Goal: Information Seeking & Learning: Learn about a topic

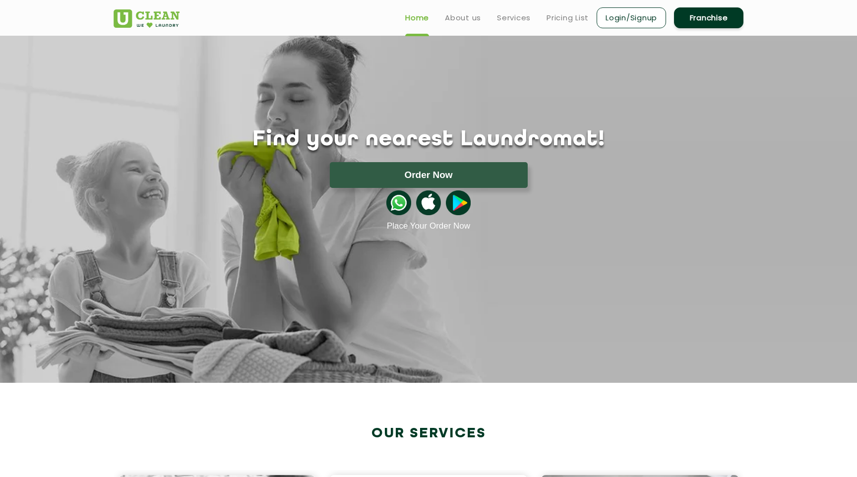
click at [557, 10] on ul "Home About us Services Pricing List Login/Signup Franchise" at bounding box center [570, 17] width 346 height 23
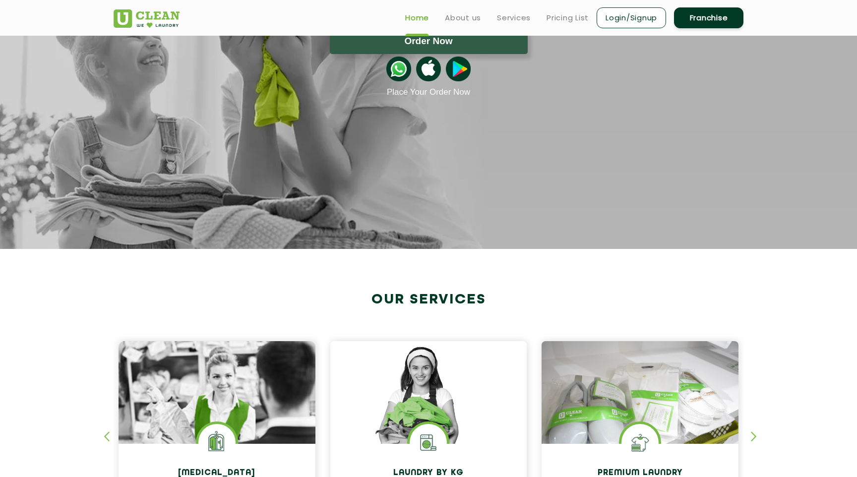
scroll to position [31, 0]
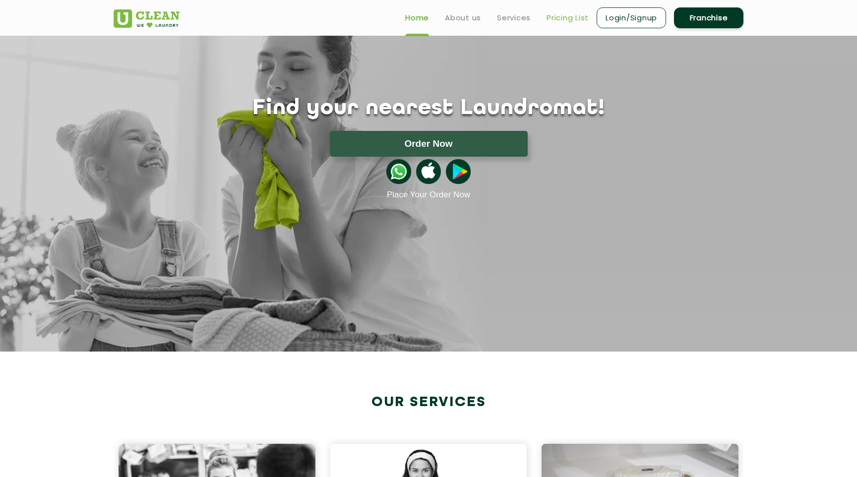
click at [567, 12] on link "Pricing List" at bounding box center [568, 18] width 42 height 12
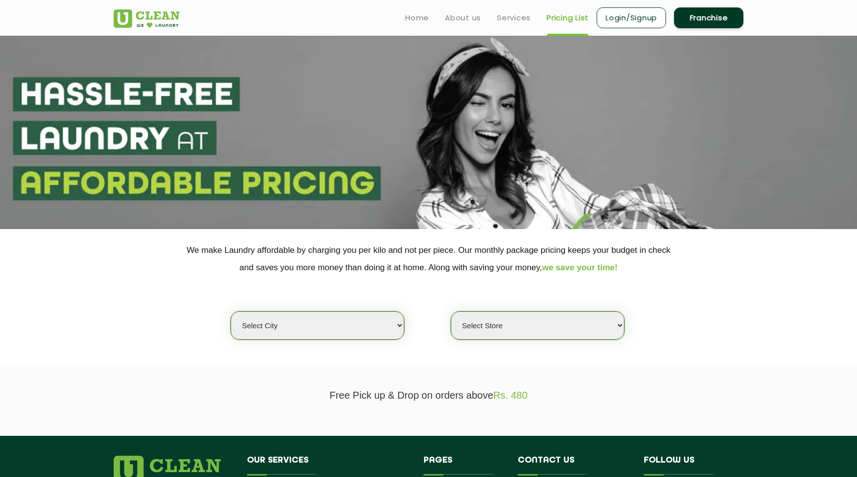
click at [334, 325] on select "Select city [GEOGRAPHIC_DATA] [GEOGRAPHIC_DATA] [GEOGRAPHIC_DATA] [GEOGRAPHIC_D…" at bounding box center [318, 326] width 174 height 28
select select "6"
click at [231, 312] on select "Select city [GEOGRAPHIC_DATA] [GEOGRAPHIC_DATA] [GEOGRAPHIC_DATA] [GEOGRAPHIC_D…" at bounding box center [318, 326] width 174 height 28
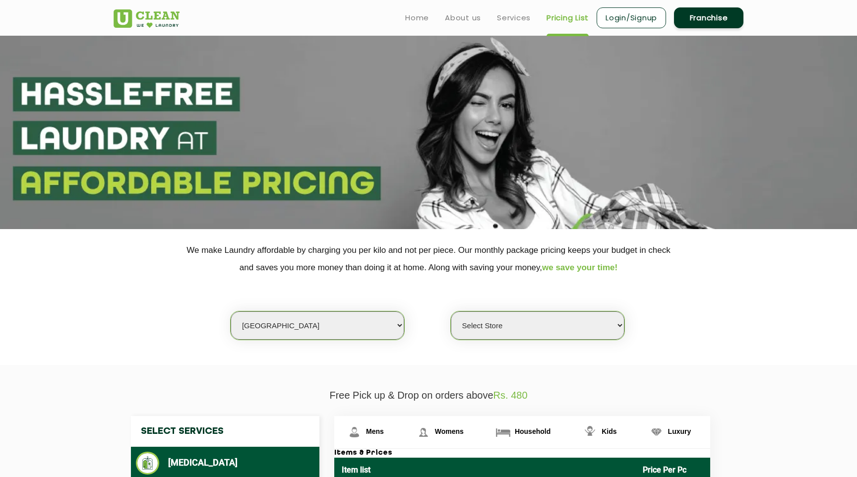
click at [513, 327] on select "Select Store [GEOGRAPHIC_DATA] [GEOGRAPHIC_DATA] UClean KR [GEOGRAPHIC_DATA] [G…" at bounding box center [538, 326] width 174 height 28
select select "450"
click at [451, 312] on select "Select Store [GEOGRAPHIC_DATA] [GEOGRAPHIC_DATA] UClean KR [GEOGRAPHIC_DATA] [G…" at bounding box center [538, 326] width 174 height 28
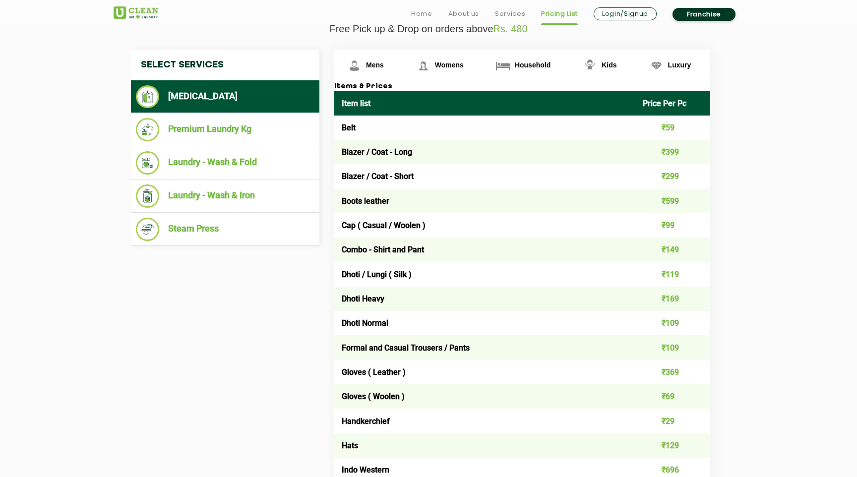
scroll to position [371, 0]
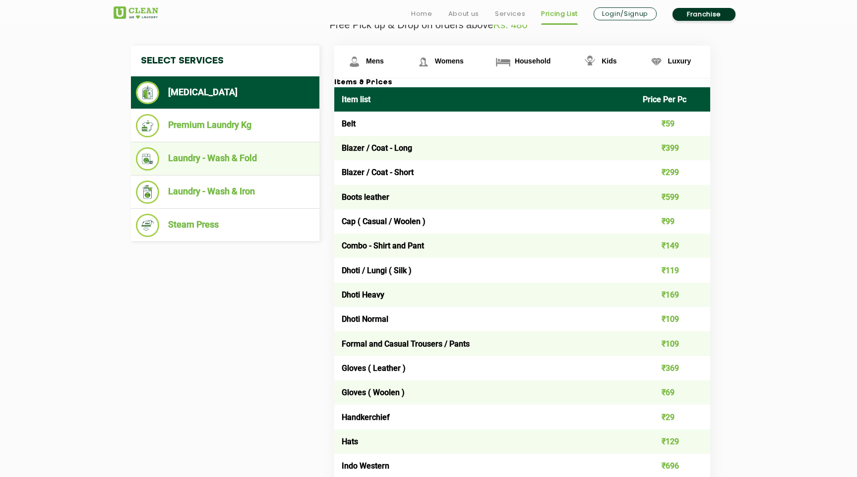
click at [250, 166] on li "Laundry - Wash & Fold" at bounding box center [225, 158] width 179 height 23
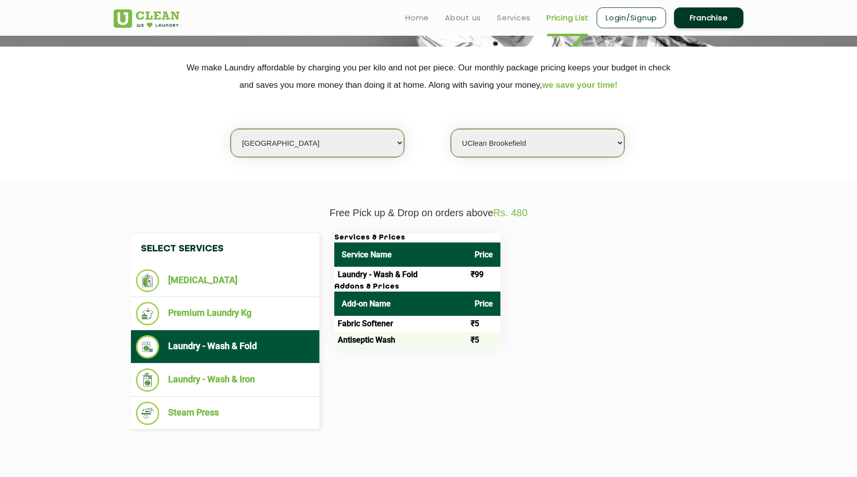
scroll to position [179, 0]
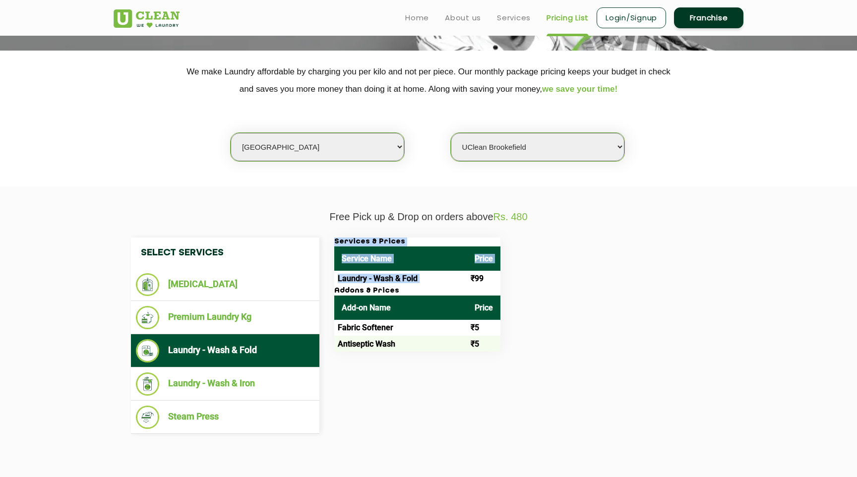
drag, startPoint x: 471, startPoint y: 278, endPoint x: 509, endPoint y: 279, distance: 38.2
click at [509, 279] on div "Services & Prices Service Name Price Laundry - Wash & Fold ₹99 Addons & Prices …" at bounding box center [530, 295] width 407 height 114
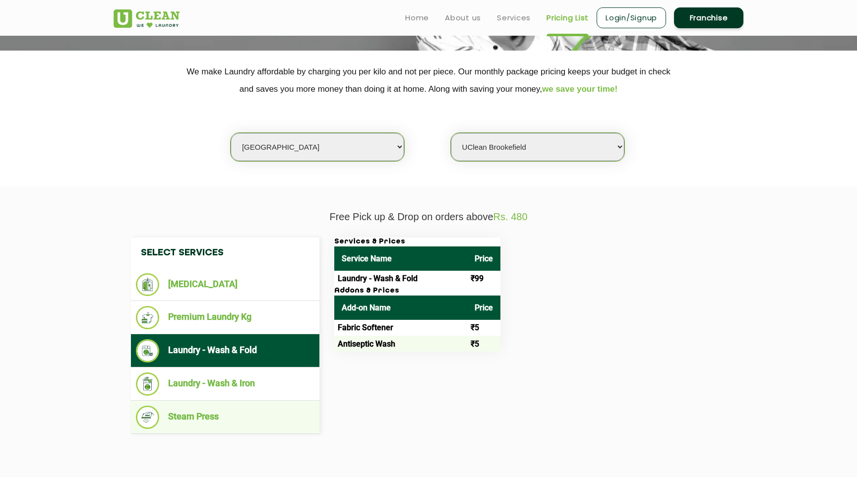
click at [274, 421] on li "Steam Press" at bounding box center [225, 417] width 179 height 23
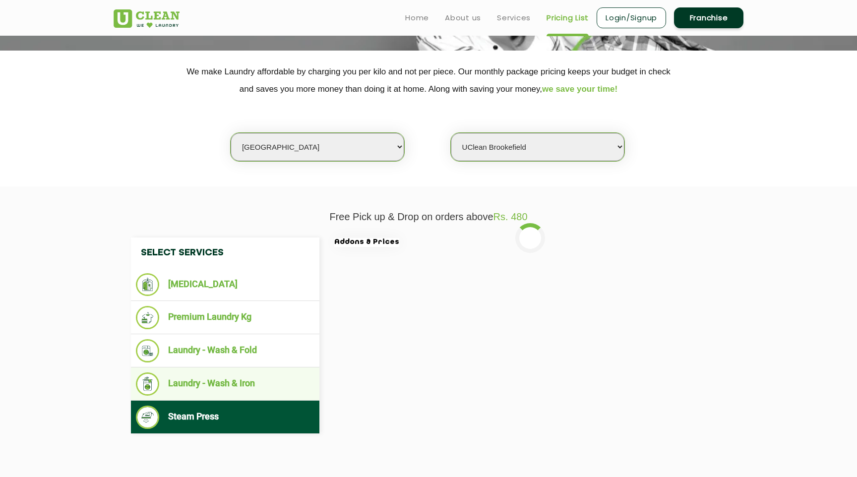
click at [279, 384] on li "Laundry - Wash & Iron" at bounding box center [225, 384] width 179 height 23
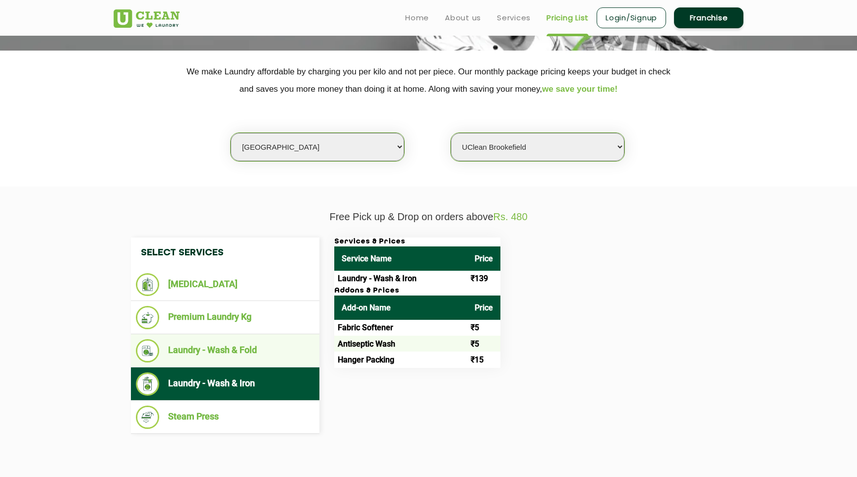
click at [277, 356] on li "Laundry - Wash & Fold" at bounding box center [225, 350] width 179 height 23
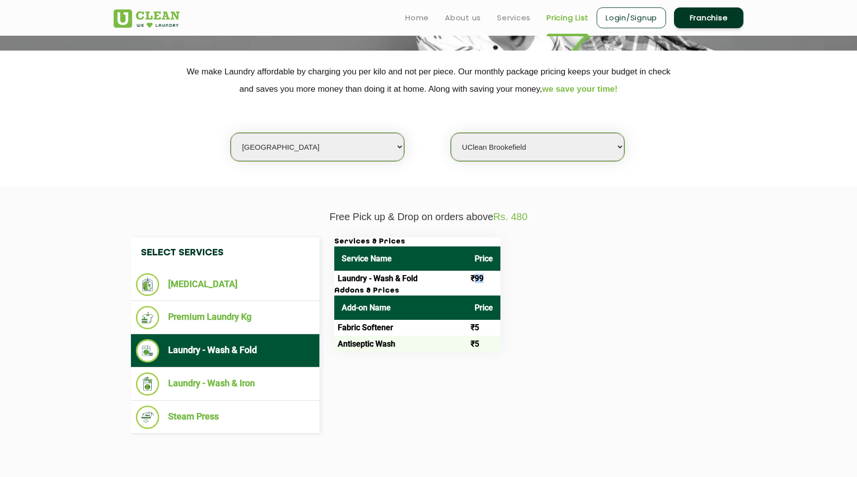
drag, startPoint x: 473, startPoint y: 280, endPoint x: 490, endPoint y: 276, distance: 16.7
click at [490, 276] on td "₹99" at bounding box center [483, 279] width 33 height 16
click at [562, 263] on div "Services & Prices Service Name Price Laundry - Wash & Fold ₹99 Addons & Prices …" at bounding box center [530, 295] width 407 height 114
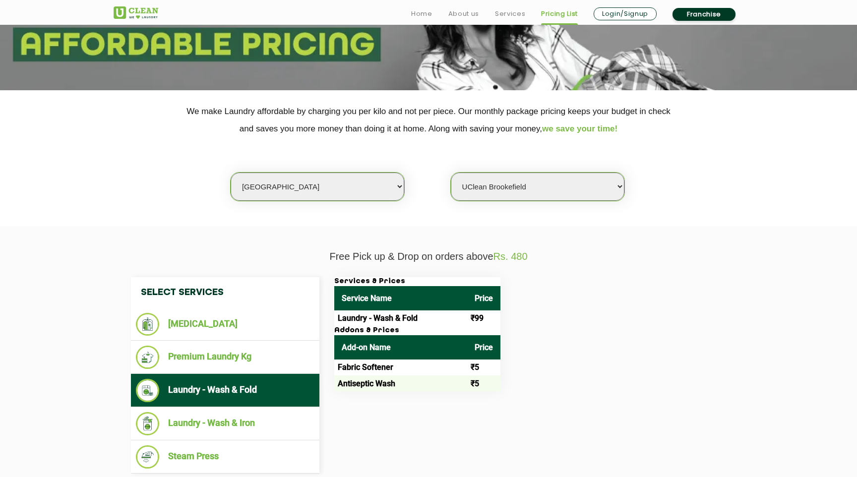
scroll to position [0, 0]
